Goal: Task Accomplishment & Management: Complete application form

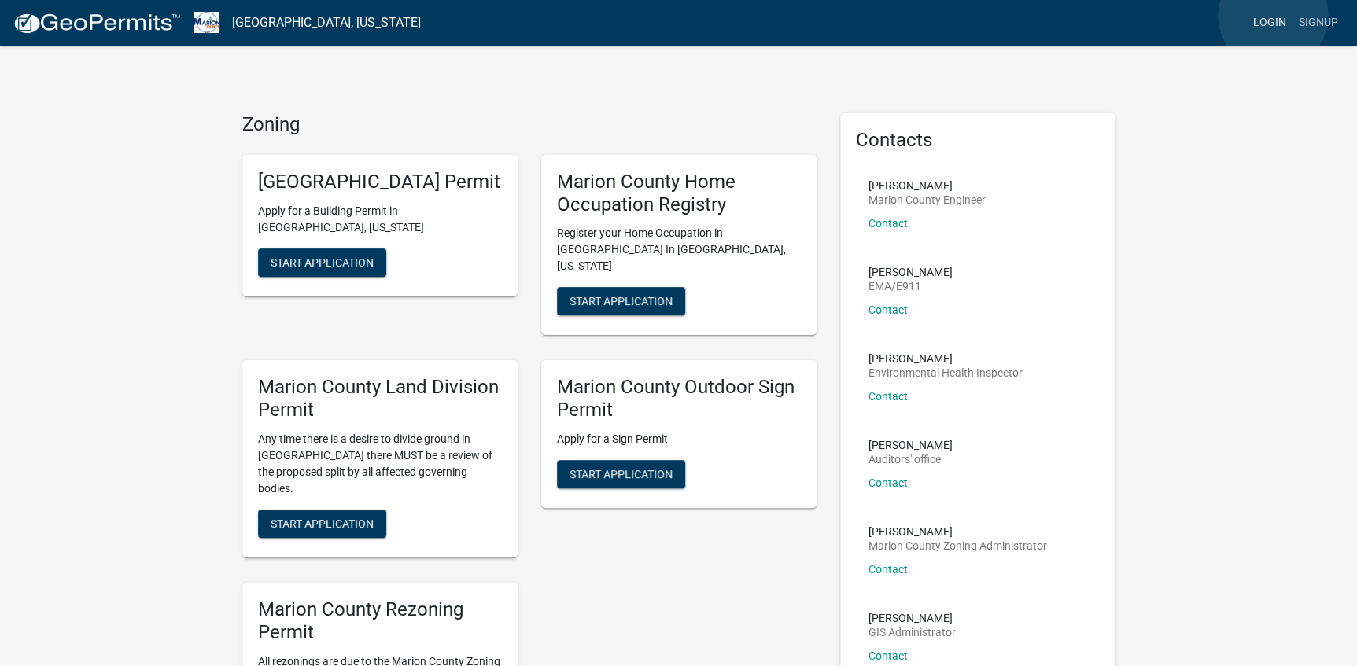
click at [1273, 17] on link "Login" at bounding box center [1270, 23] width 46 height 30
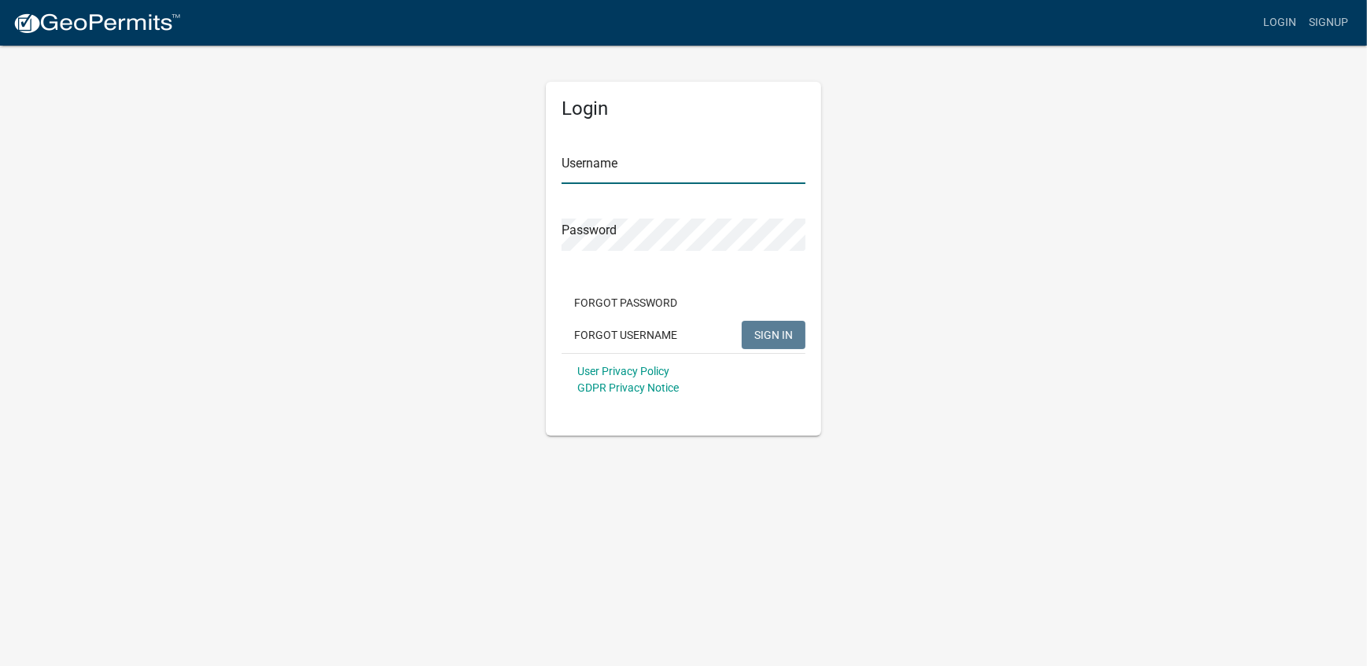
click at [585, 168] on input "Username" at bounding box center [684, 168] width 244 height 32
type input "DGC"
click at [777, 335] on span "SIGN IN" at bounding box center [774, 334] width 39 height 13
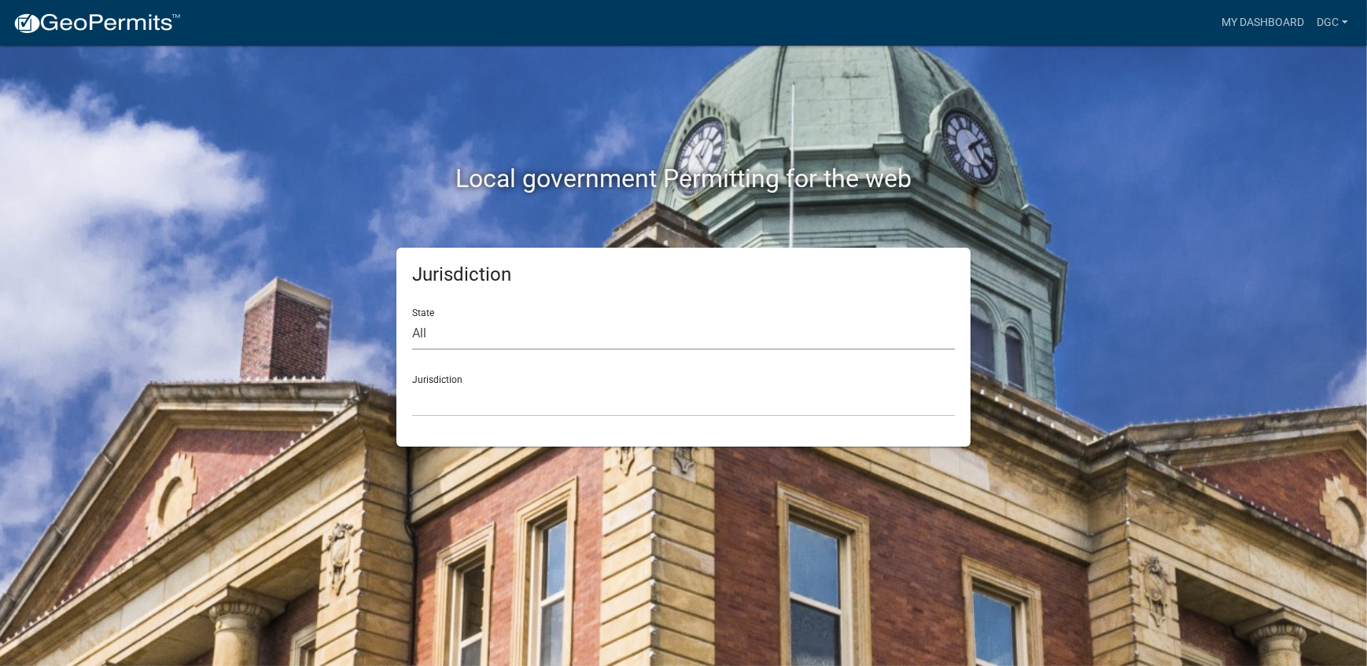
click at [432, 330] on select "All [US_STATE] [US_STATE] [US_STATE] [US_STATE] [US_STATE] [US_STATE] [US_STATE…" at bounding box center [683, 334] width 543 height 32
select select "[US_STATE]"
click at [412, 318] on select "All [US_STATE] [US_STATE] [US_STATE] [US_STATE] [US_STATE] [US_STATE] [US_STATE…" at bounding box center [683, 334] width 543 height 32
click at [433, 399] on select "[GEOGRAPHIC_DATA], [US_STATE] [GEOGRAPHIC_DATA], [US_STATE] [GEOGRAPHIC_DATA], …" at bounding box center [683, 401] width 543 height 32
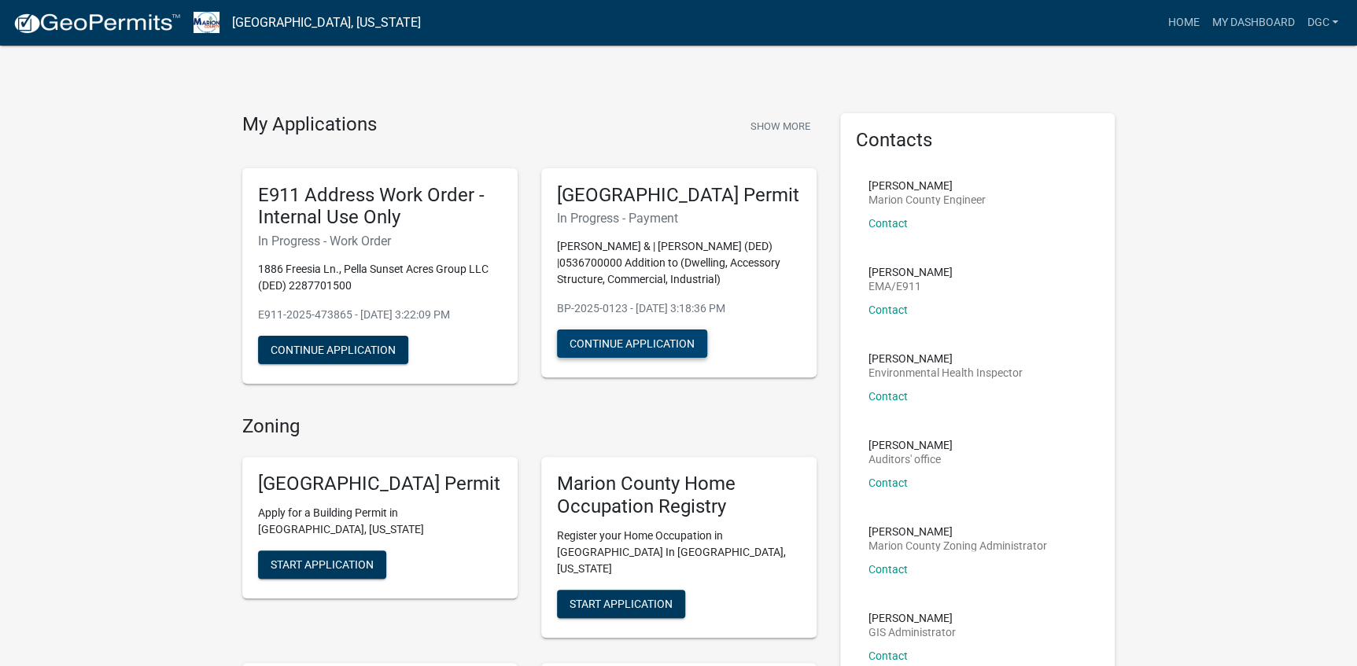
click at [594, 358] on button "Continue Application" at bounding box center [632, 344] width 150 height 28
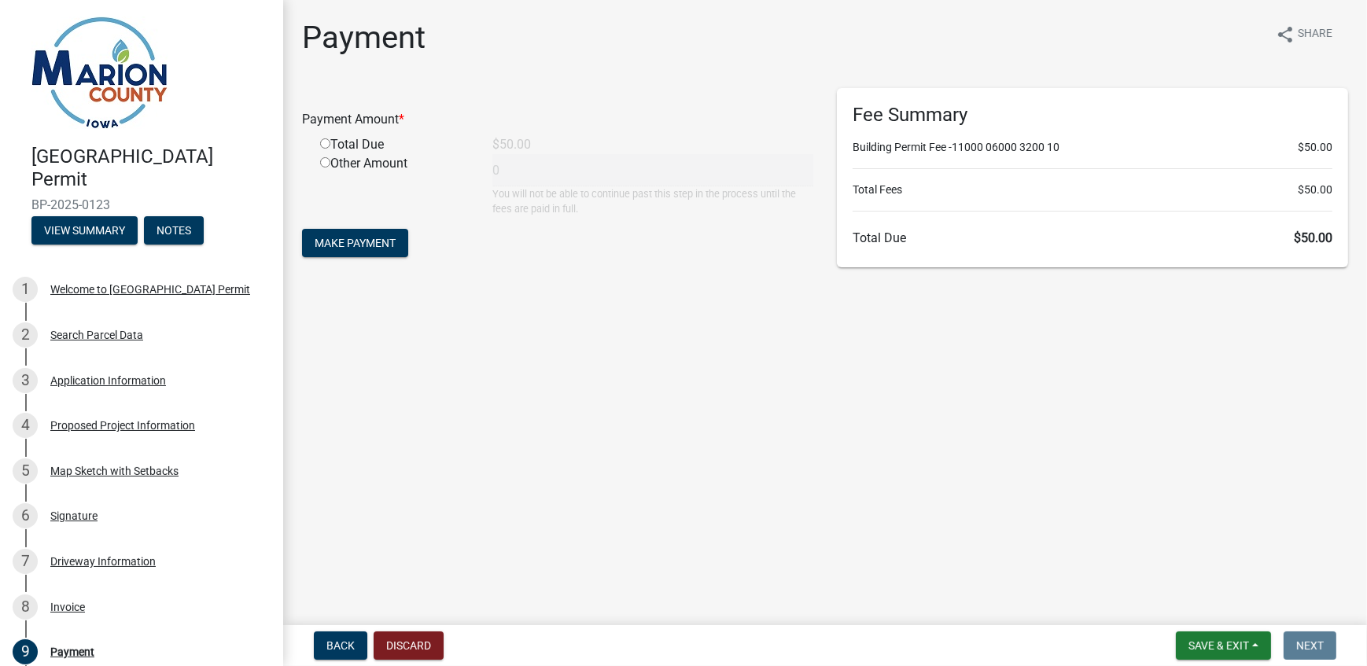
click at [323, 146] on input "radio" at bounding box center [325, 143] width 10 height 10
radio input "true"
type input "50"
click at [334, 244] on span "Make Payment" at bounding box center [355, 243] width 81 height 13
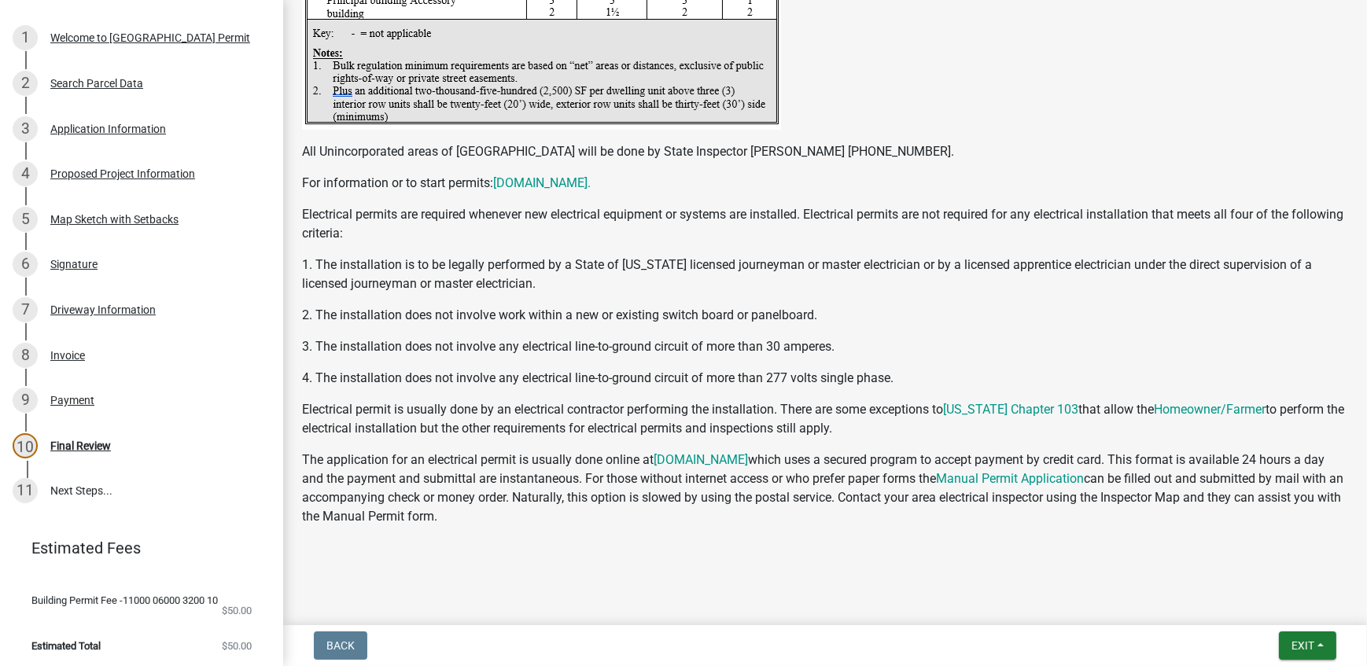
scroll to position [265, 0]
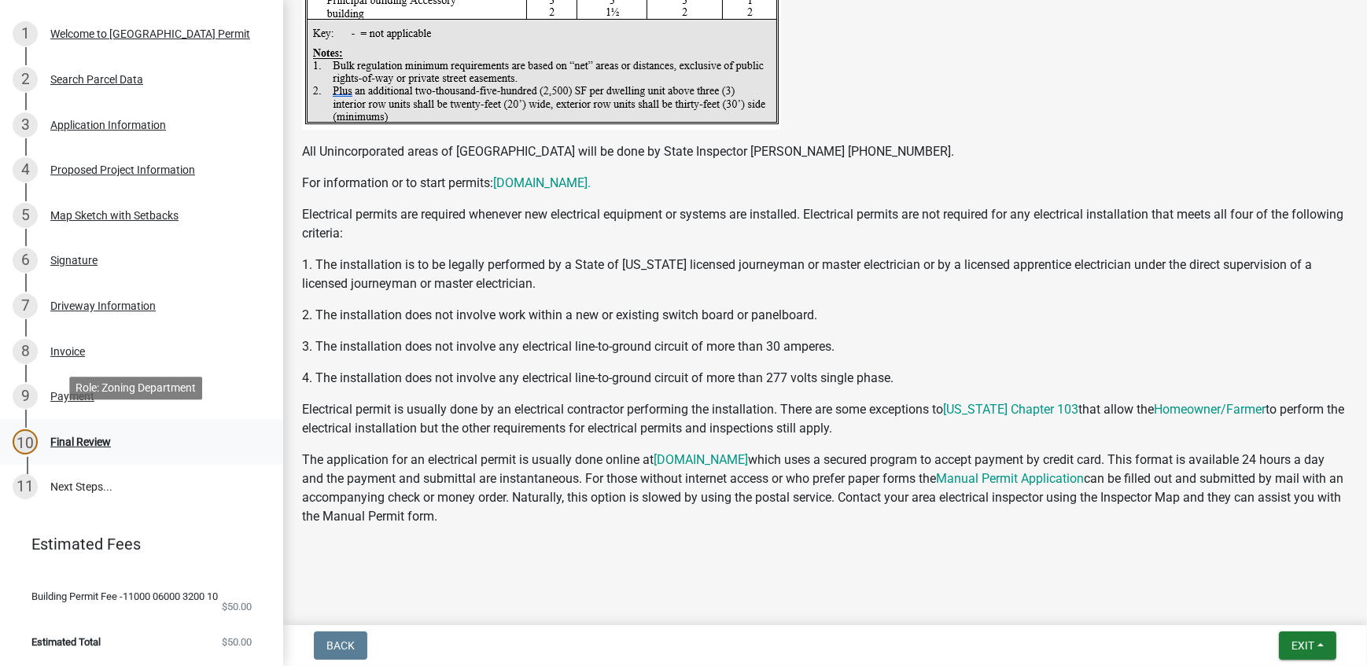
click at [71, 437] on div "Final Review" at bounding box center [80, 442] width 61 height 11
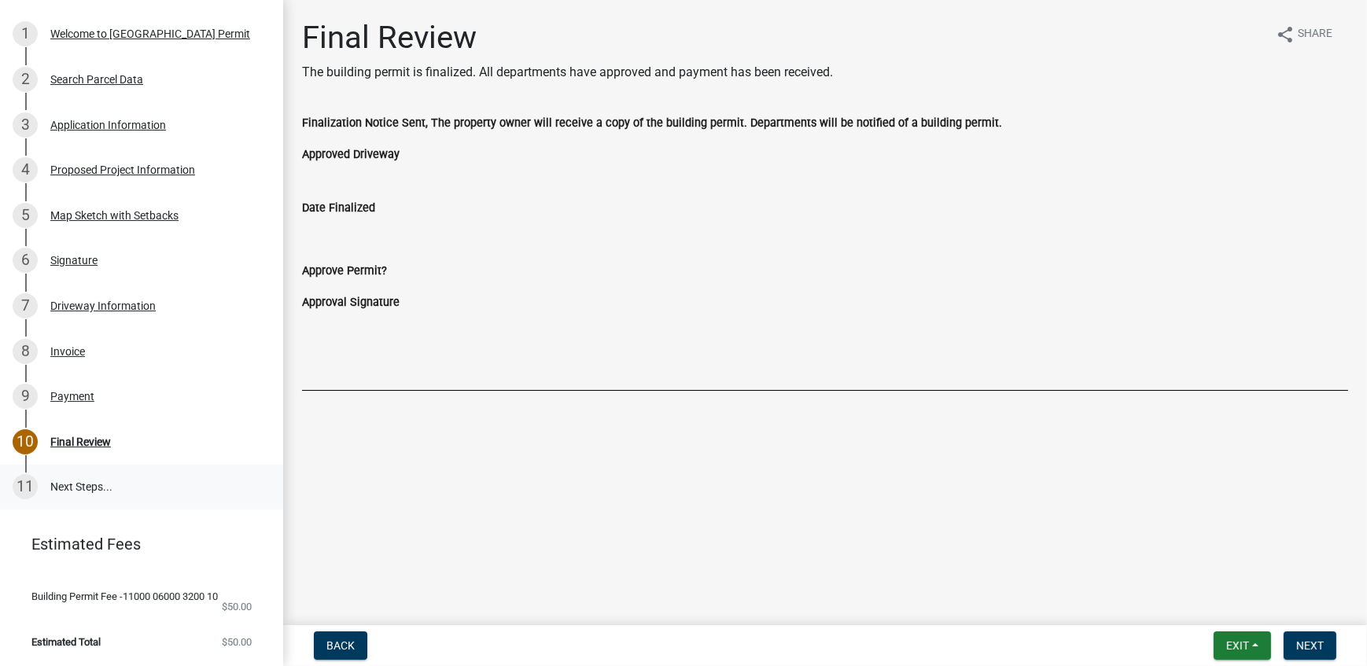
click at [75, 478] on link "11 Next Steps..." at bounding box center [141, 488] width 283 height 46
click at [1307, 644] on span "Next" at bounding box center [1311, 646] width 28 height 13
click at [1312, 643] on span "Next" at bounding box center [1311, 646] width 28 height 13
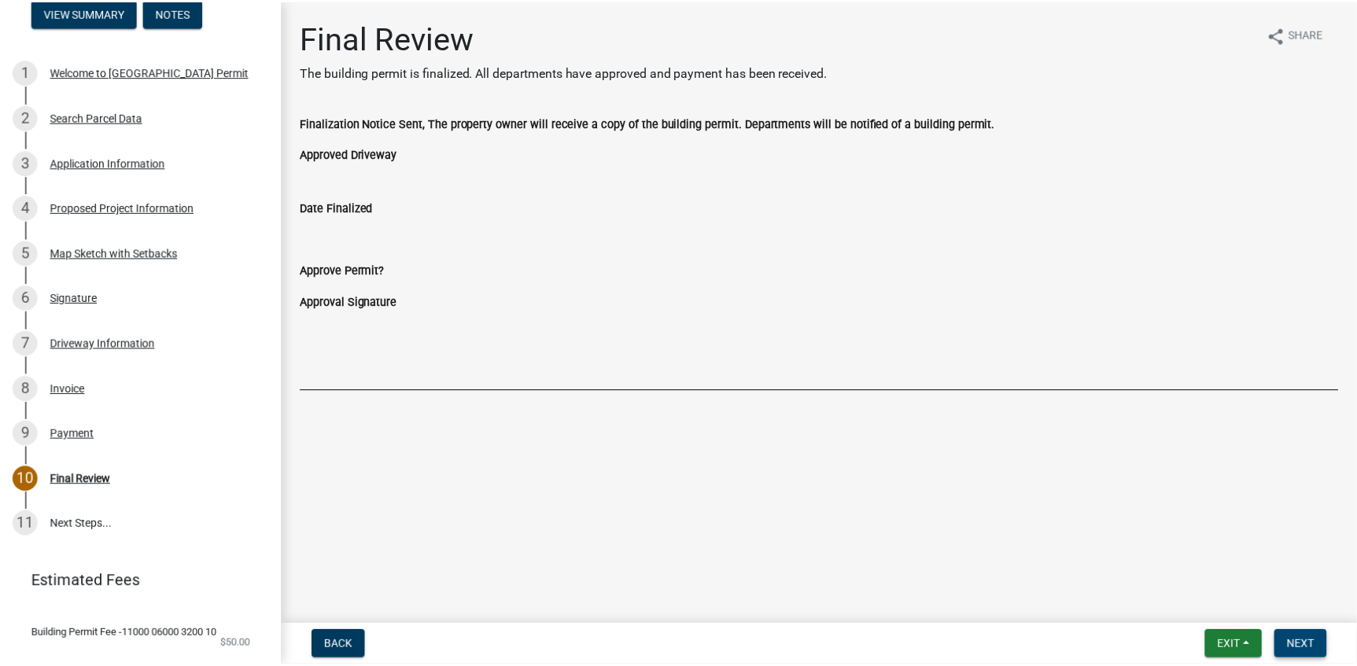
scroll to position [194, 0]
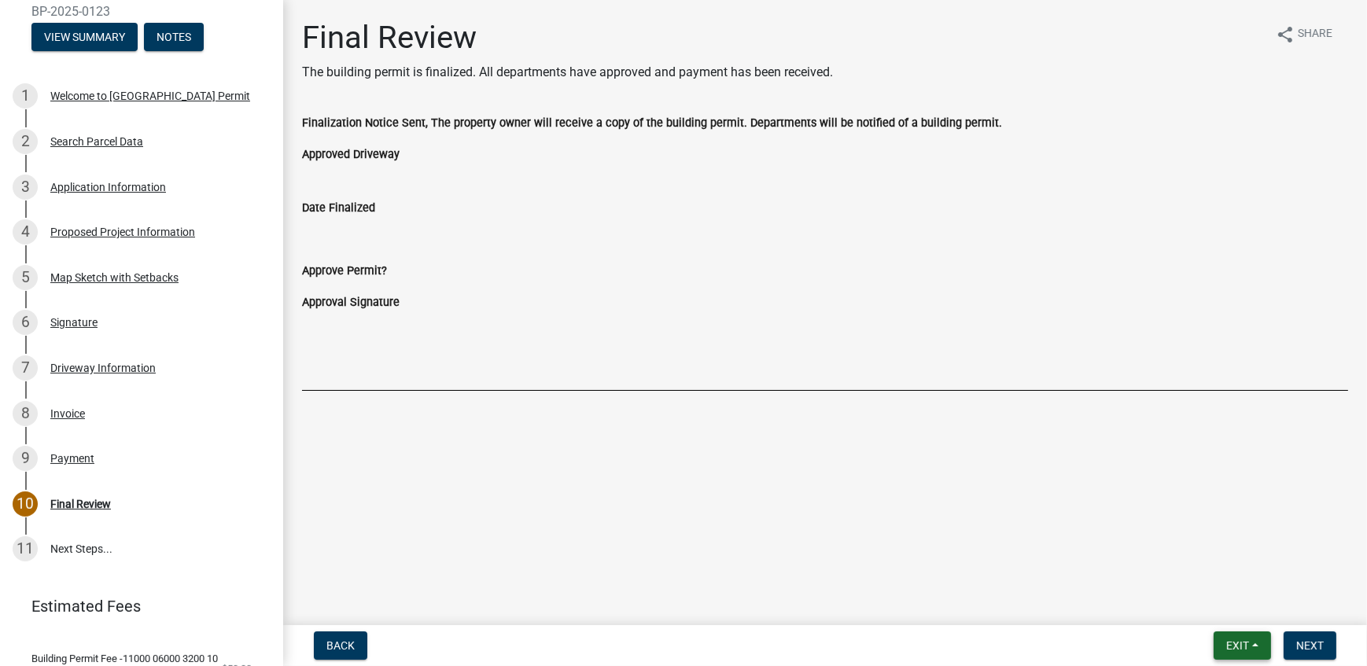
click at [1229, 641] on span "Exit" at bounding box center [1238, 646] width 23 height 13
click at [1206, 600] on button "Save & Exit" at bounding box center [1209, 605] width 126 height 38
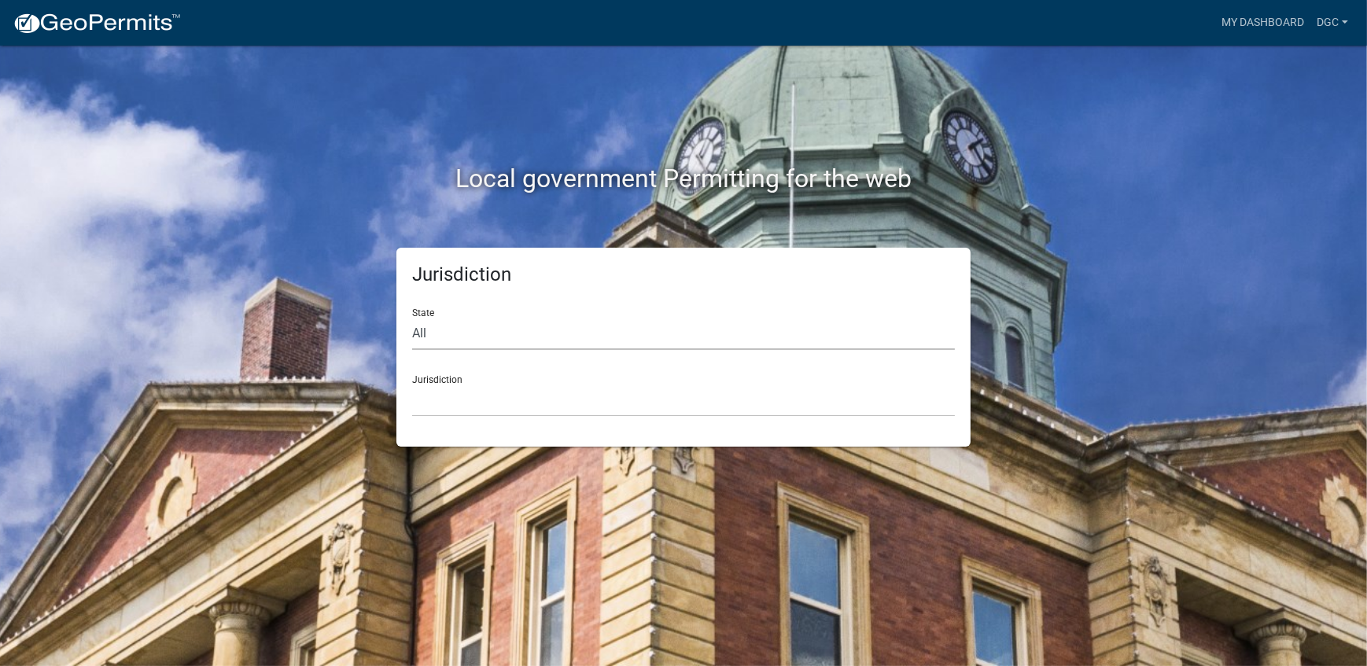
click at [452, 338] on select "All [US_STATE] [US_STATE] [US_STATE] [US_STATE] [US_STATE] [US_STATE] [US_STATE…" at bounding box center [683, 334] width 543 height 32
select select "[US_STATE]"
click at [412, 318] on select "All [US_STATE] [US_STATE] [US_STATE] [US_STATE] [US_STATE] [US_STATE] [US_STATE…" at bounding box center [683, 334] width 543 height 32
click at [431, 406] on select "[GEOGRAPHIC_DATA], [US_STATE] [GEOGRAPHIC_DATA], [US_STATE] [GEOGRAPHIC_DATA], …" at bounding box center [683, 401] width 543 height 32
click at [460, 338] on select "All [US_STATE] [US_STATE] [US_STATE] [US_STATE] [US_STATE] [US_STATE] [US_STATE…" at bounding box center [683, 334] width 543 height 32
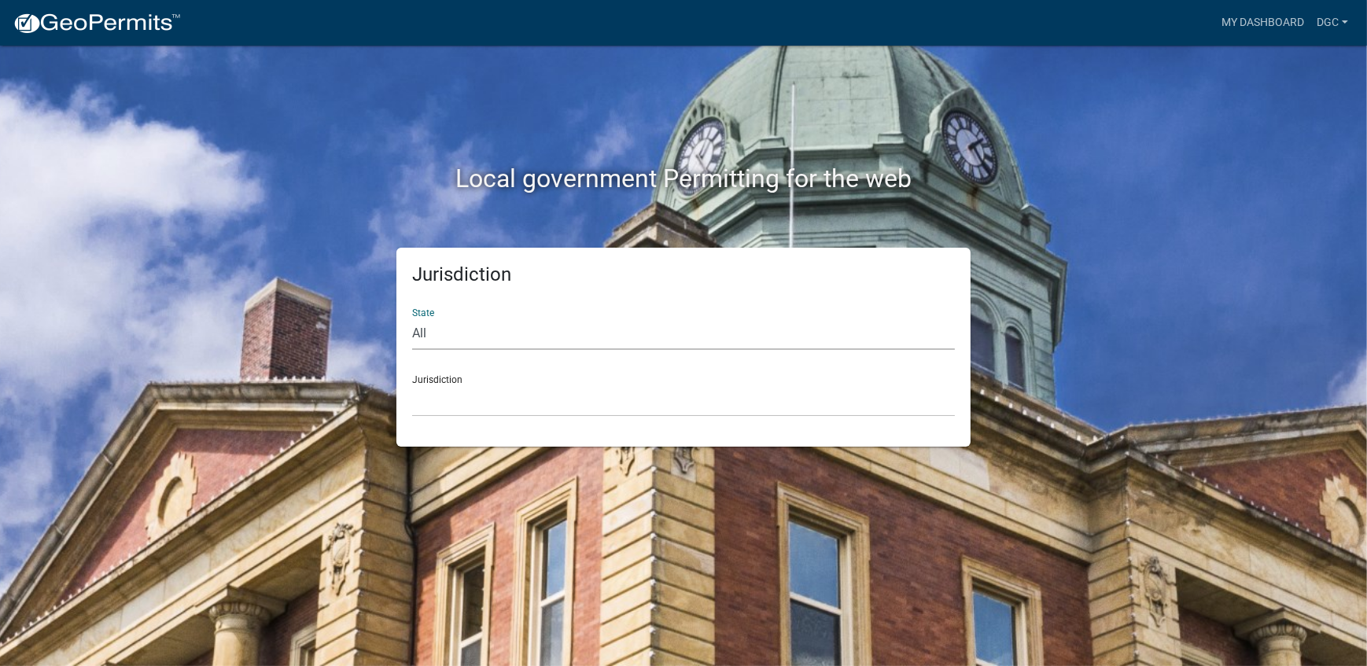
select select "[US_STATE]"
click at [412, 318] on select "All [US_STATE] [US_STATE] [US_STATE] [US_STATE] [US_STATE] [US_STATE] [US_STATE…" at bounding box center [683, 334] width 543 height 32
click at [448, 402] on select "[GEOGRAPHIC_DATA], [US_STATE] [GEOGRAPHIC_DATA], [US_STATE] [GEOGRAPHIC_DATA], …" at bounding box center [683, 401] width 543 height 32
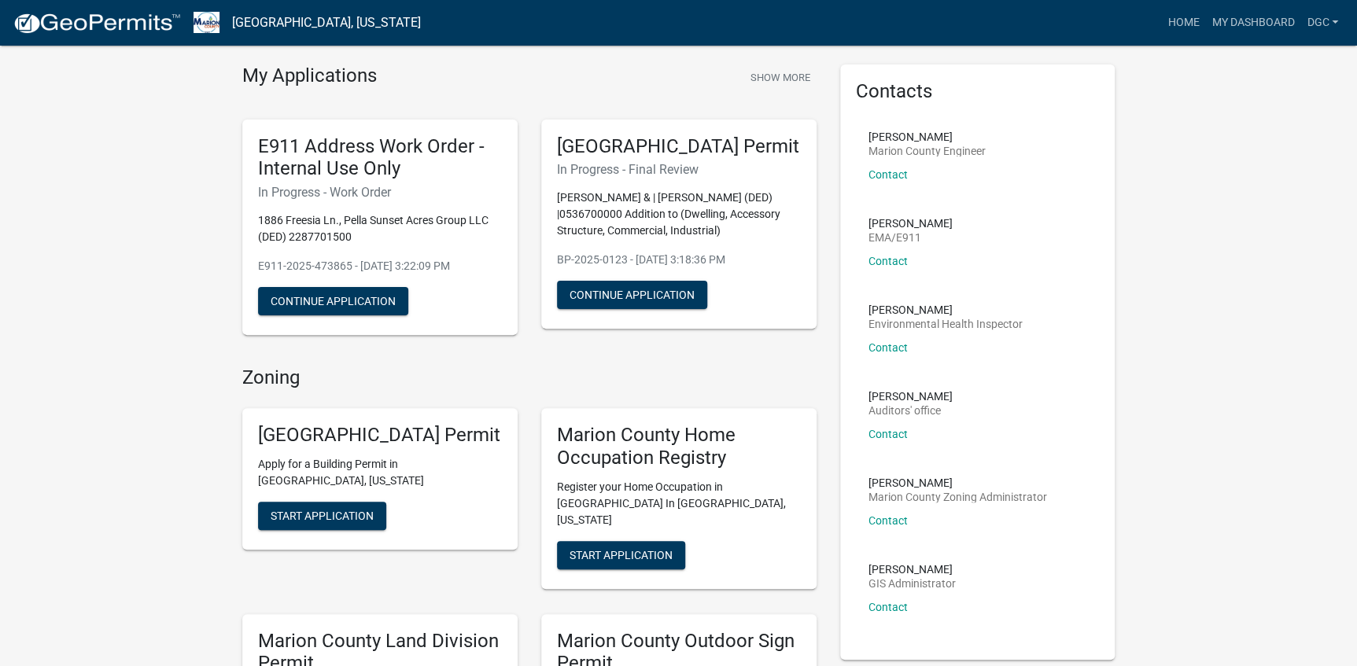
scroll to position [71, 0]
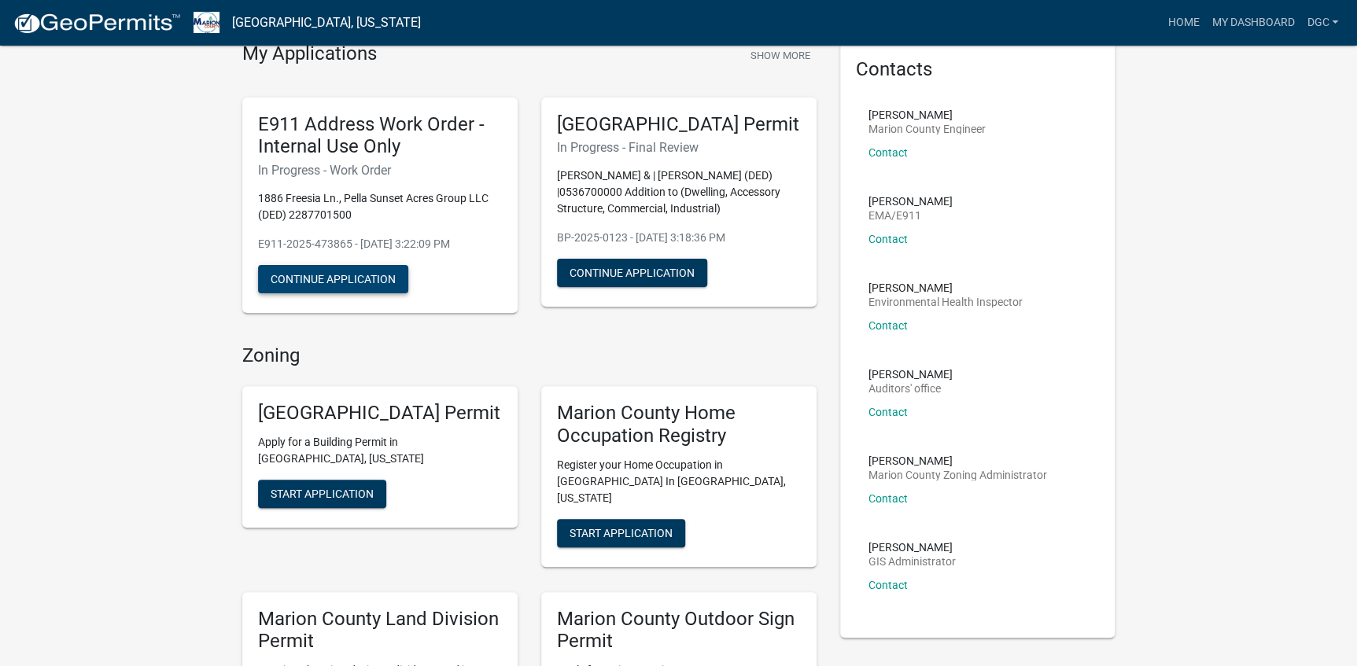
click at [319, 271] on button "Continue Application" at bounding box center [333, 279] width 150 height 28
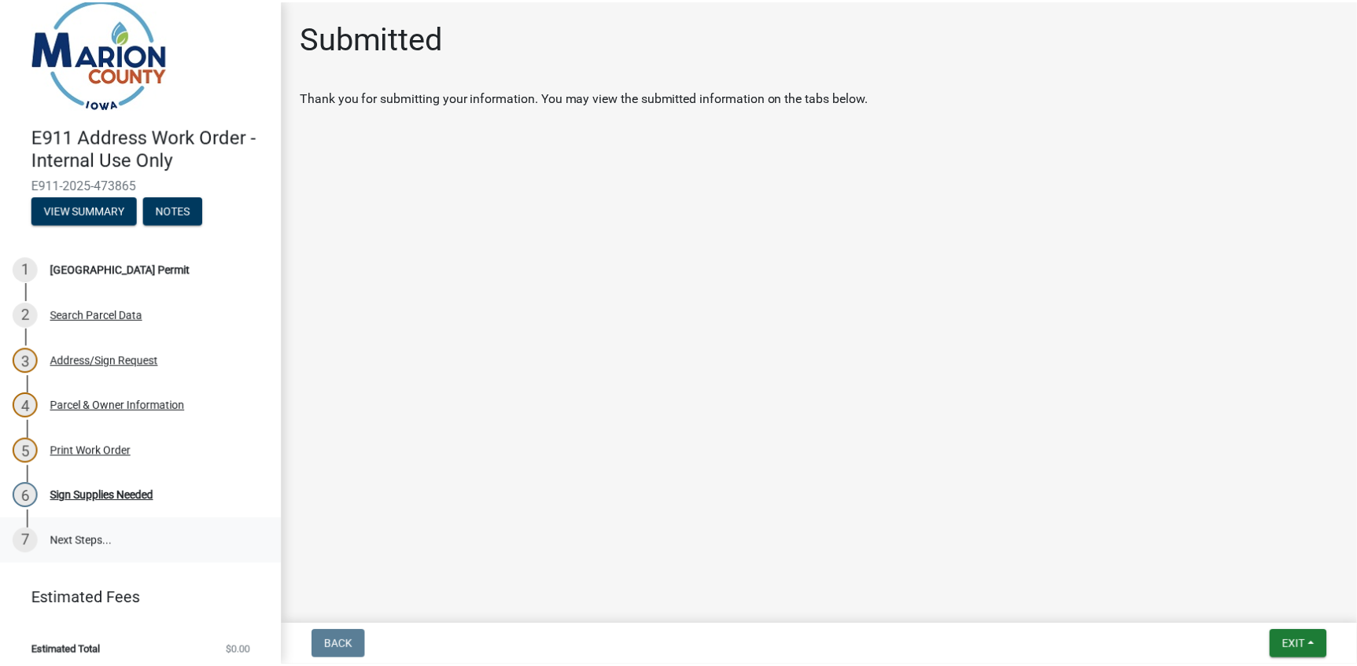
scroll to position [28, 0]
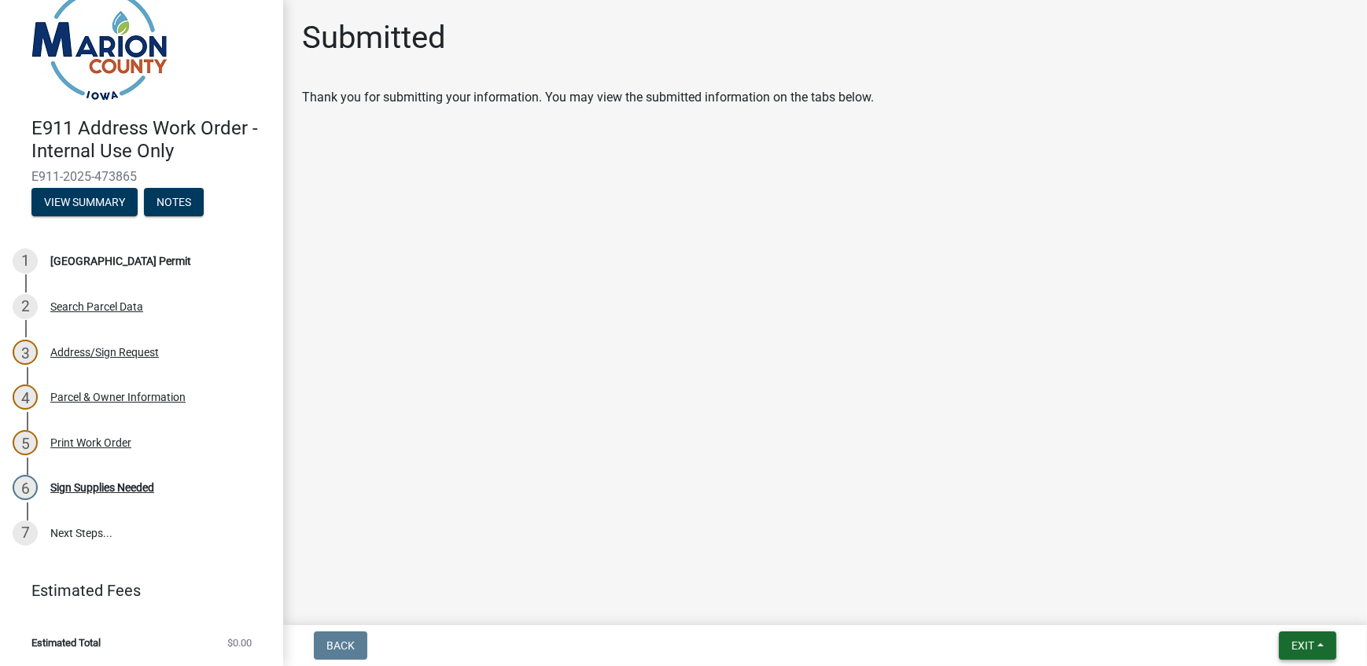
click at [1312, 649] on span "Exit" at bounding box center [1303, 646] width 23 height 13
click at [1259, 607] on button "Save & Exit" at bounding box center [1274, 605] width 126 height 38
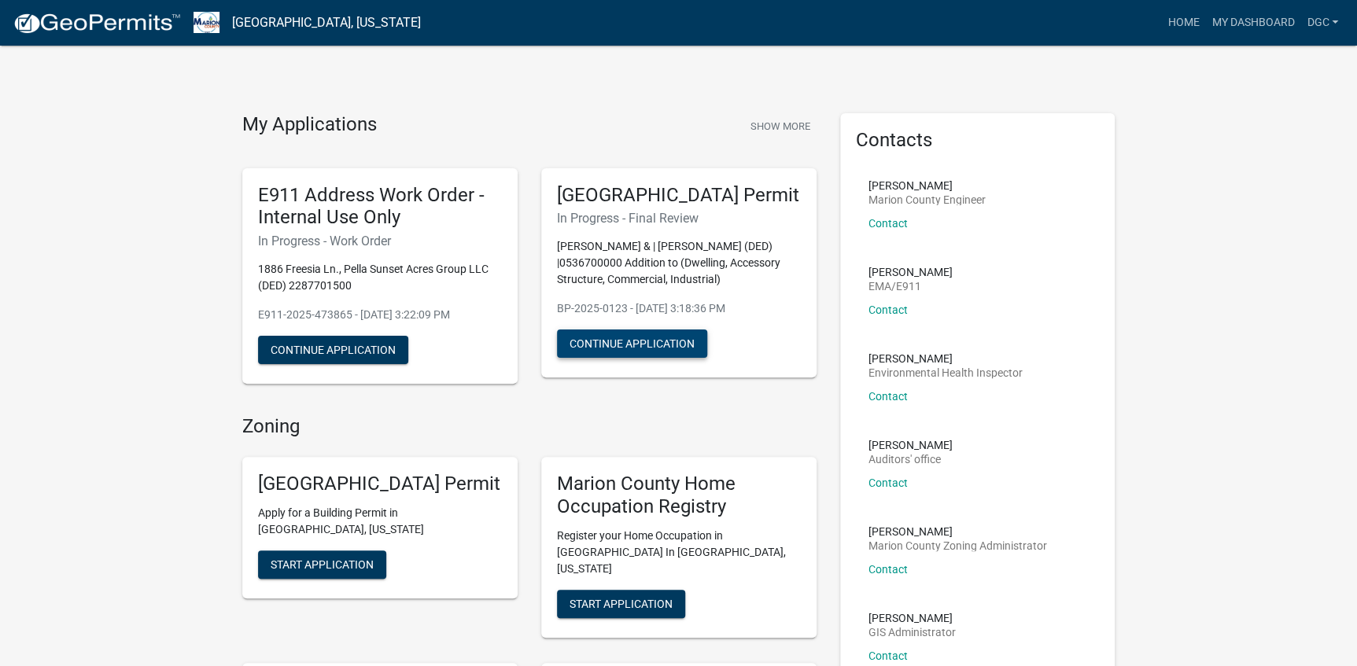
click at [582, 358] on button "Continue Application" at bounding box center [632, 344] width 150 height 28
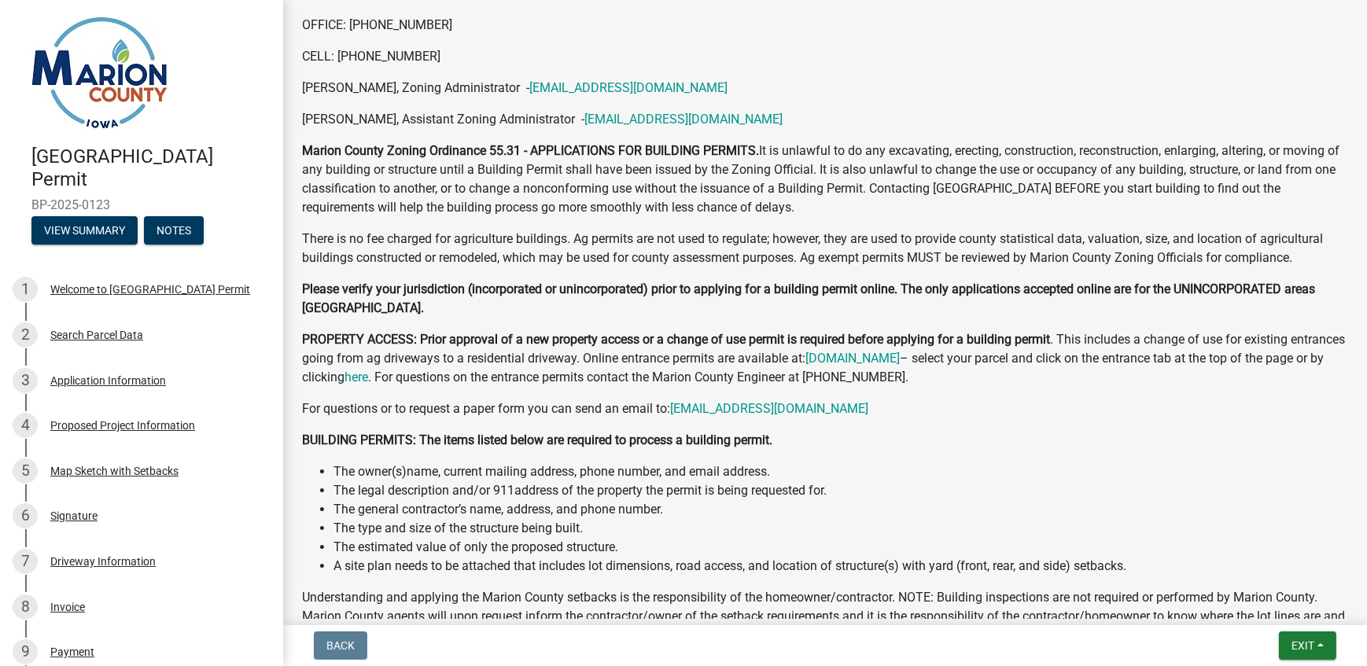
scroll to position [644, 0]
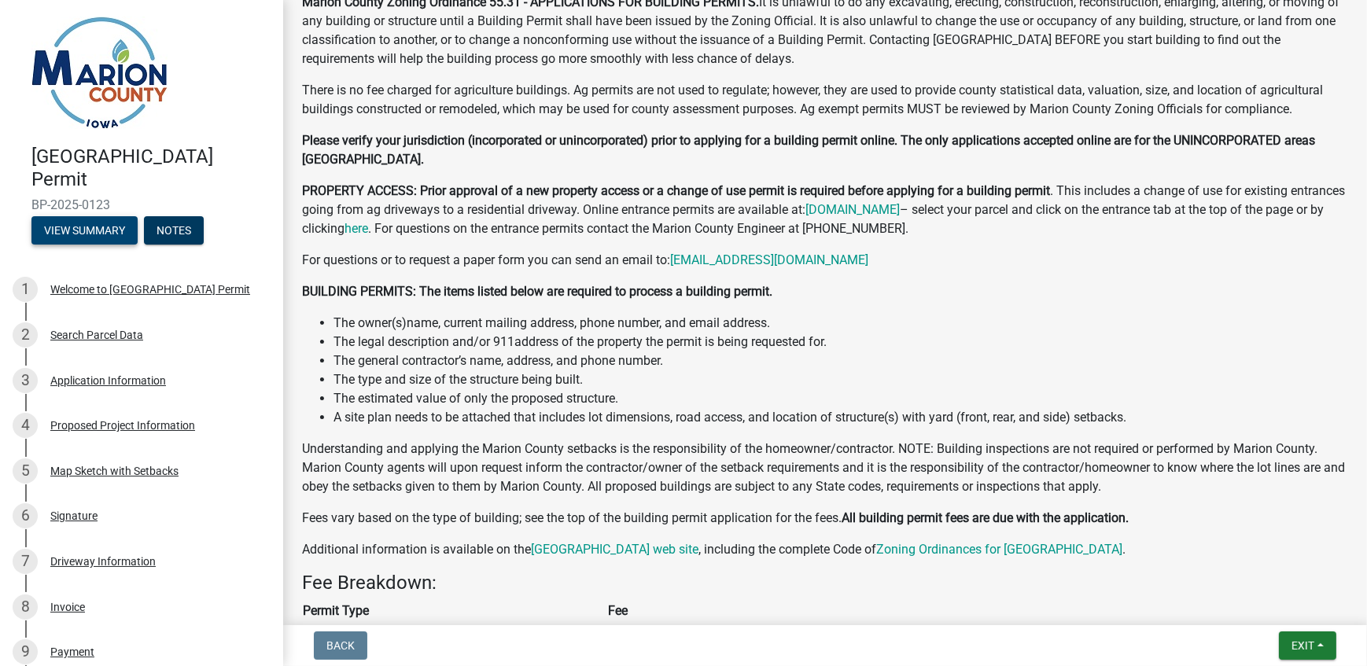
click at [102, 225] on button "View Summary" at bounding box center [84, 230] width 106 height 28
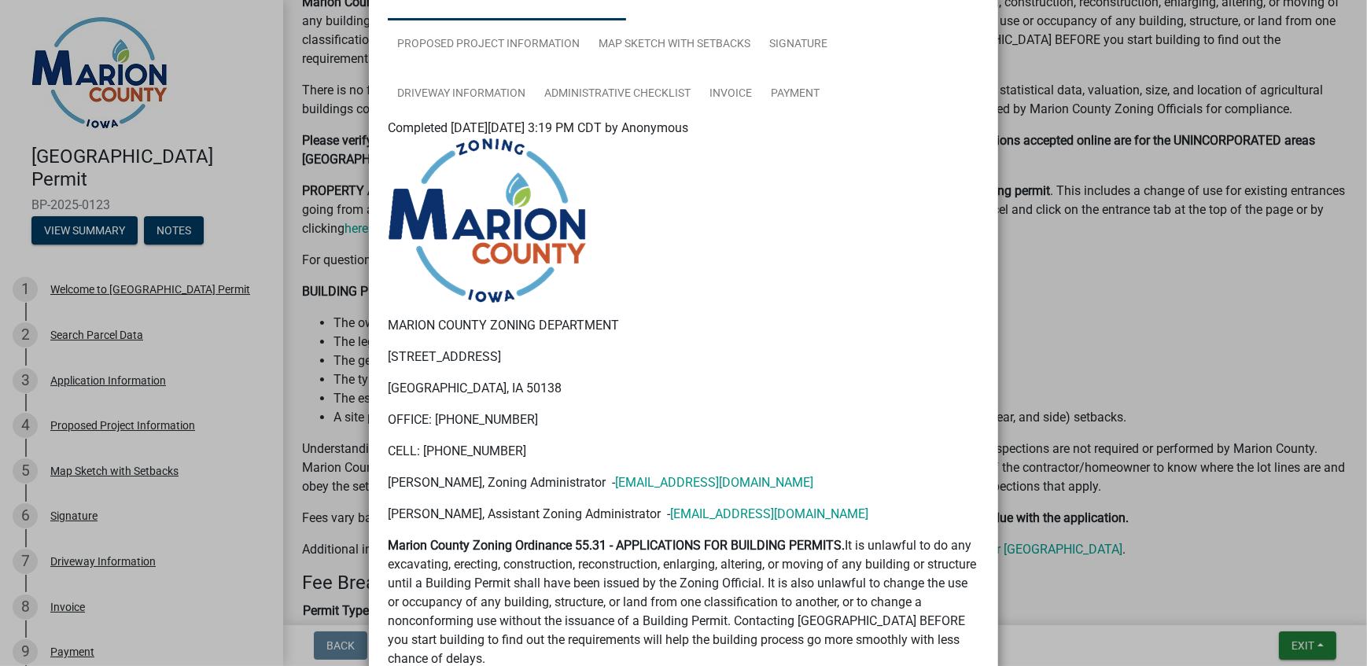
scroll to position [0, 0]
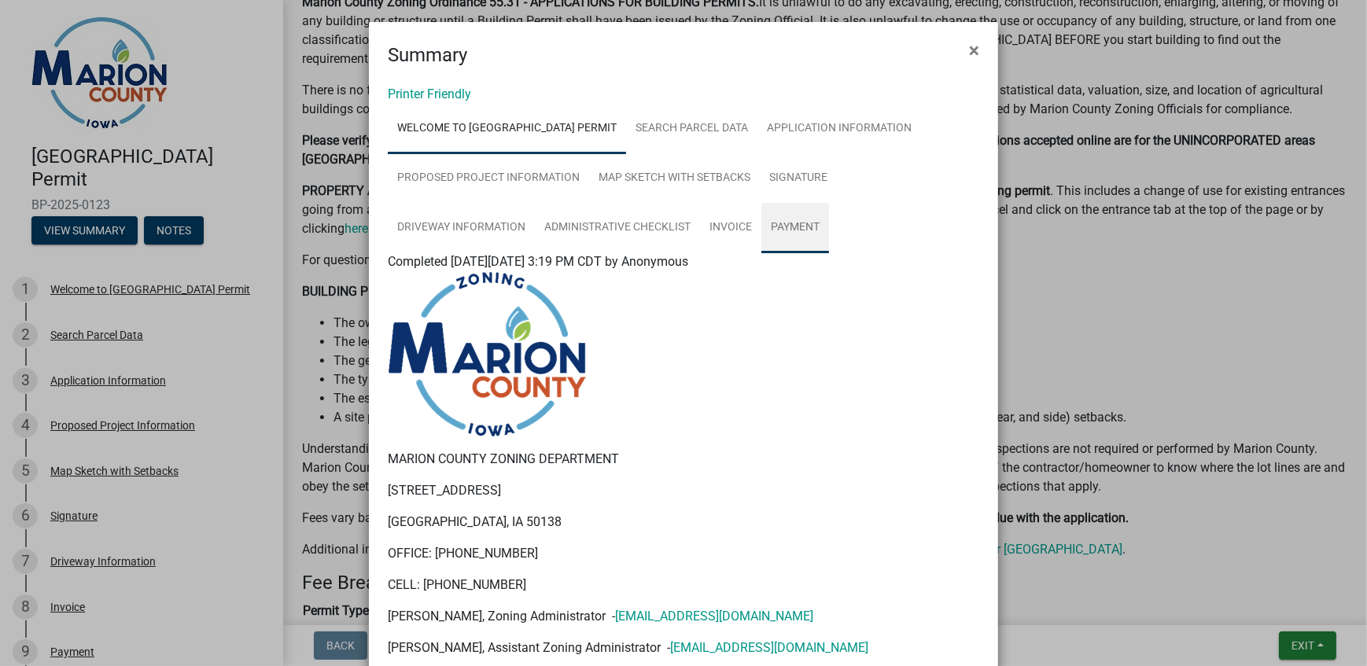
click at [795, 222] on link "Payment" at bounding box center [796, 228] width 68 height 50
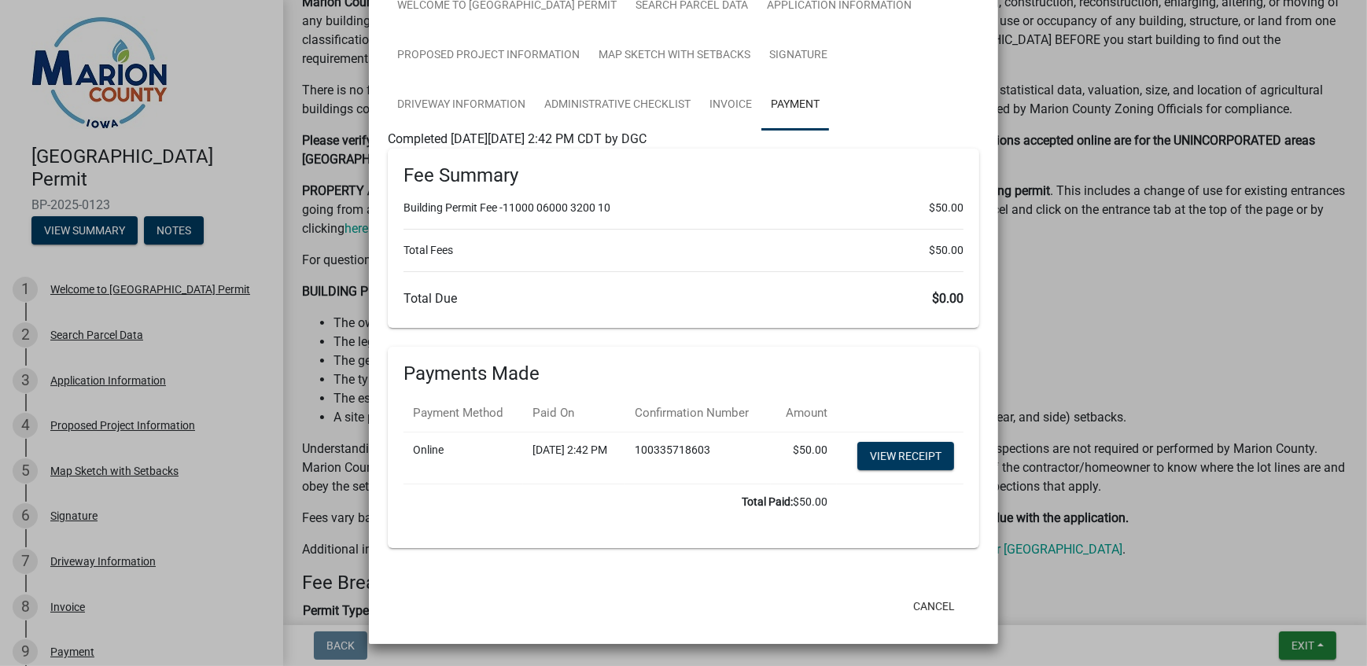
scroll to position [156, 0]
click at [905, 445] on link "View receipt" at bounding box center [906, 456] width 97 height 28
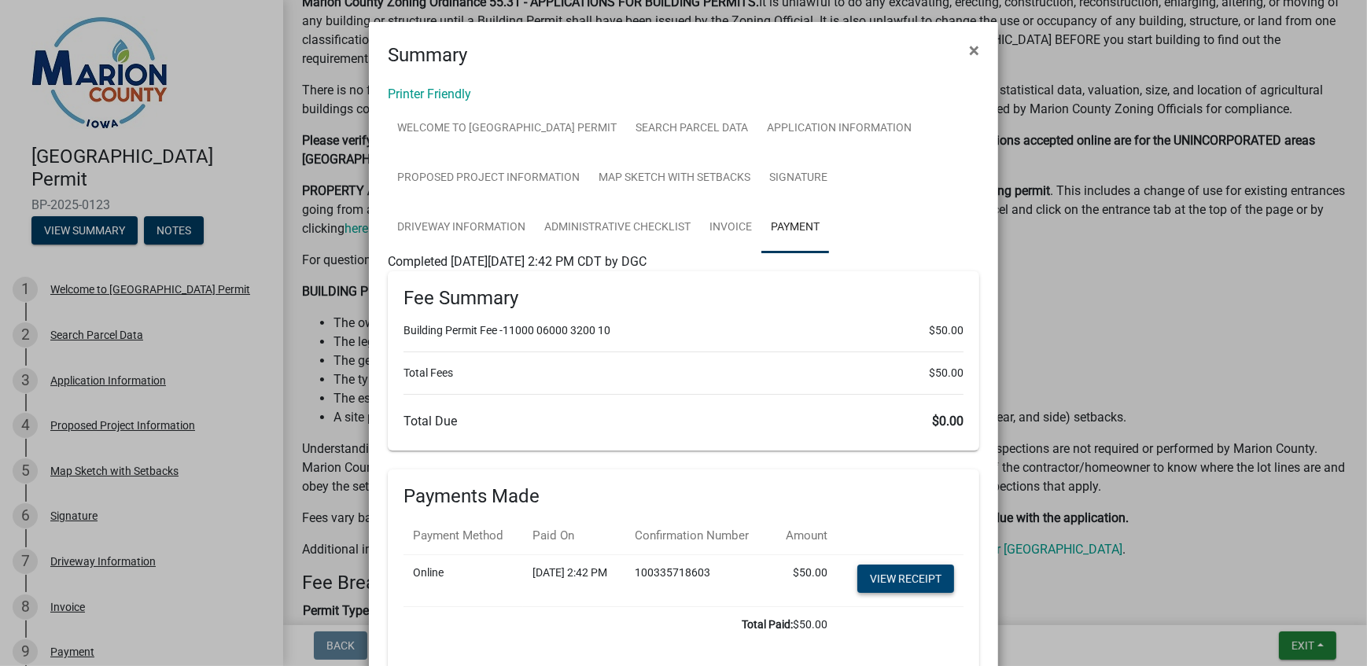
scroll to position [0, 0]
click at [969, 50] on span "×" at bounding box center [974, 50] width 10 height 22
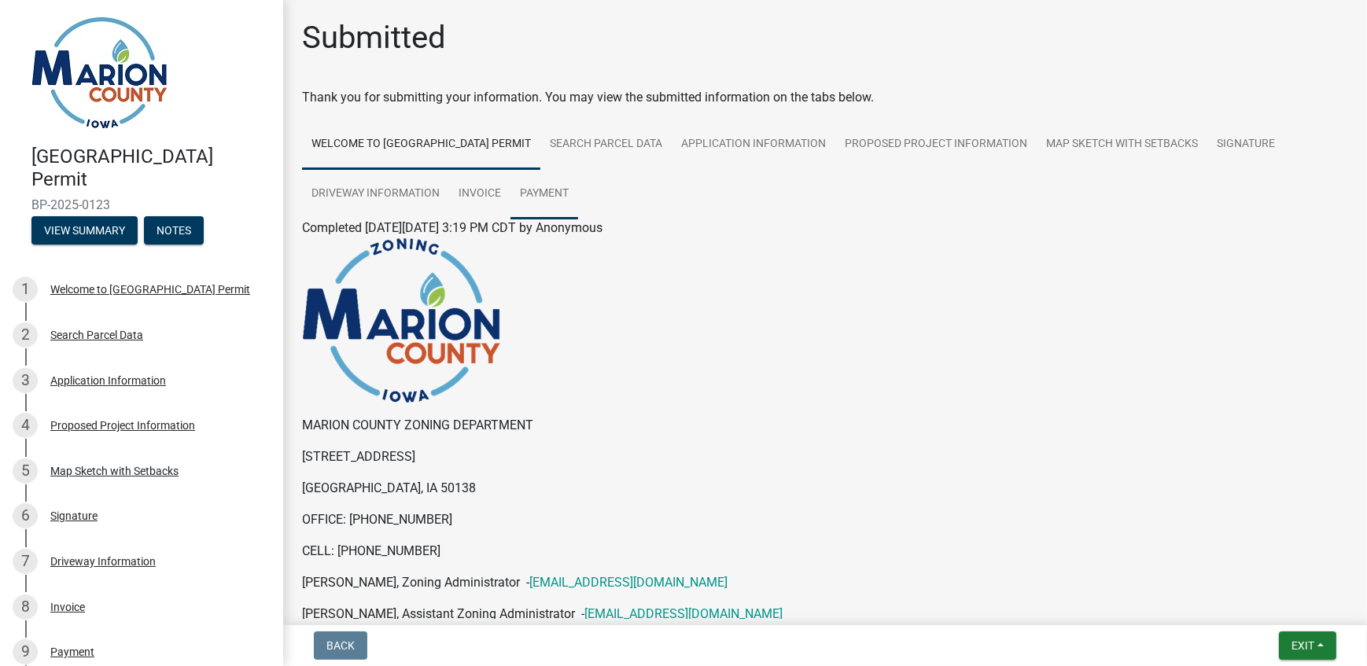
click at [555, 196] on link "Payment" at bounding box center [545, 194] width 68 height 50
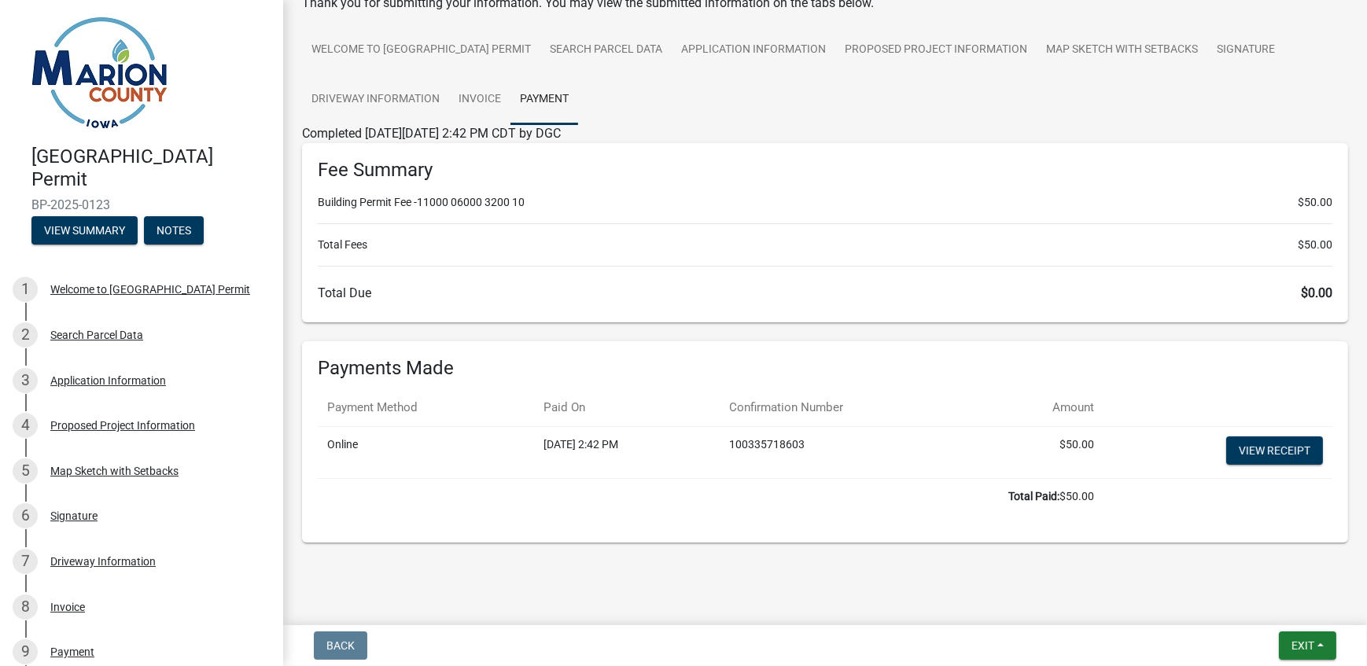
scroll to position [97, 0]
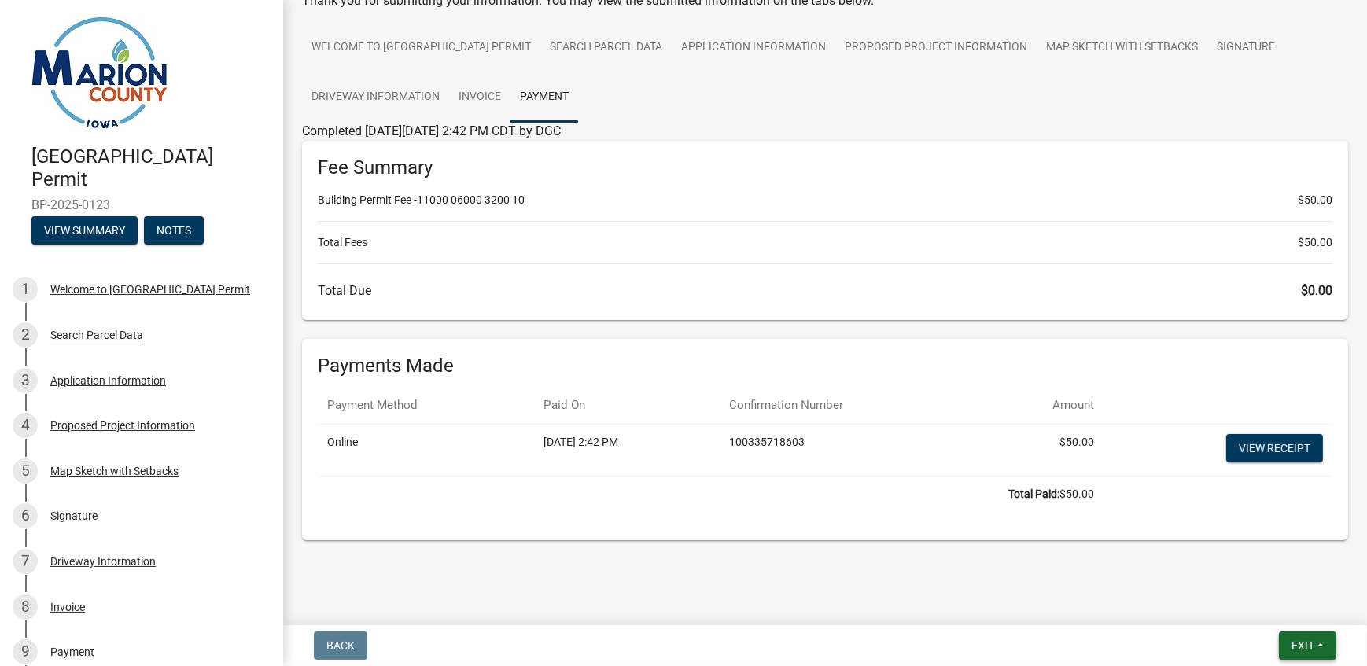
click at [1304, 645] on span "Exit" at bounding box center [1303, 646] width 23 height 13
click at [1243, 607] on button "Save & Exit" at bounding box center [1274, 605] width 126 height 38
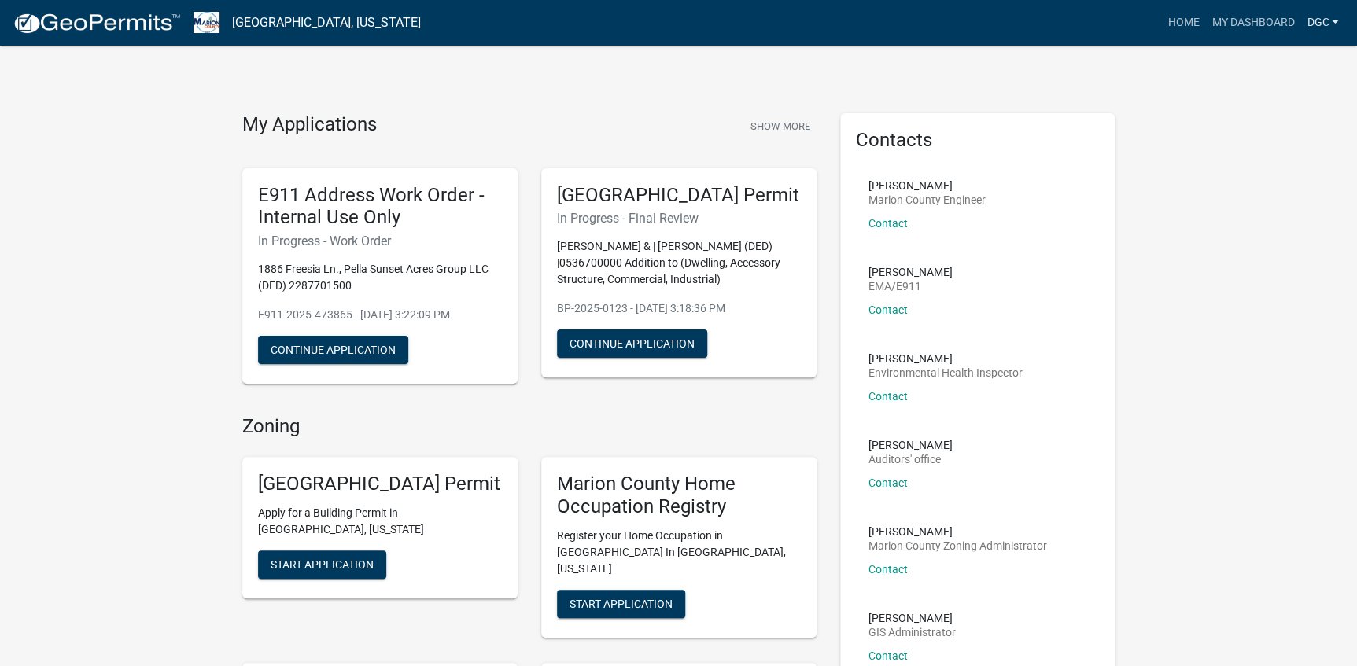
click at [1318, 18] on link "DGC" at bounding box center [1323, 23] width 44 height 30
click at [1244, 125] on link "Logout" at bounding box center [1282, 116] width 126 height 38
